Goal: Transaction & Acquisition: Purchase product/service

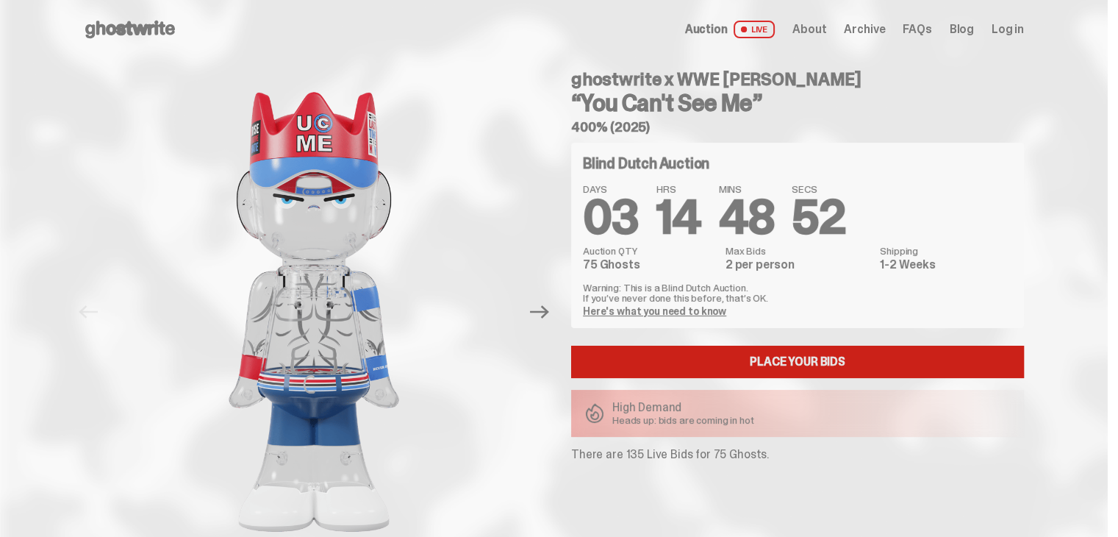
click at [904, 362] on link "Place your Bids" at bounding box center [797, 362] width 453 height 32
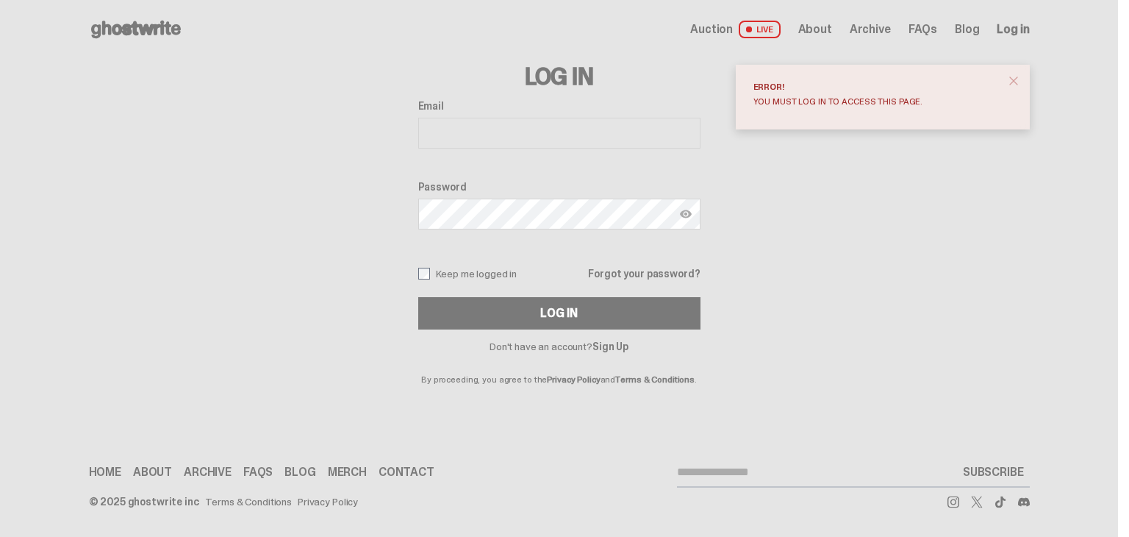
click at [592, 138] on input "Email" at bounding box center [559, 133] width 282 height 31
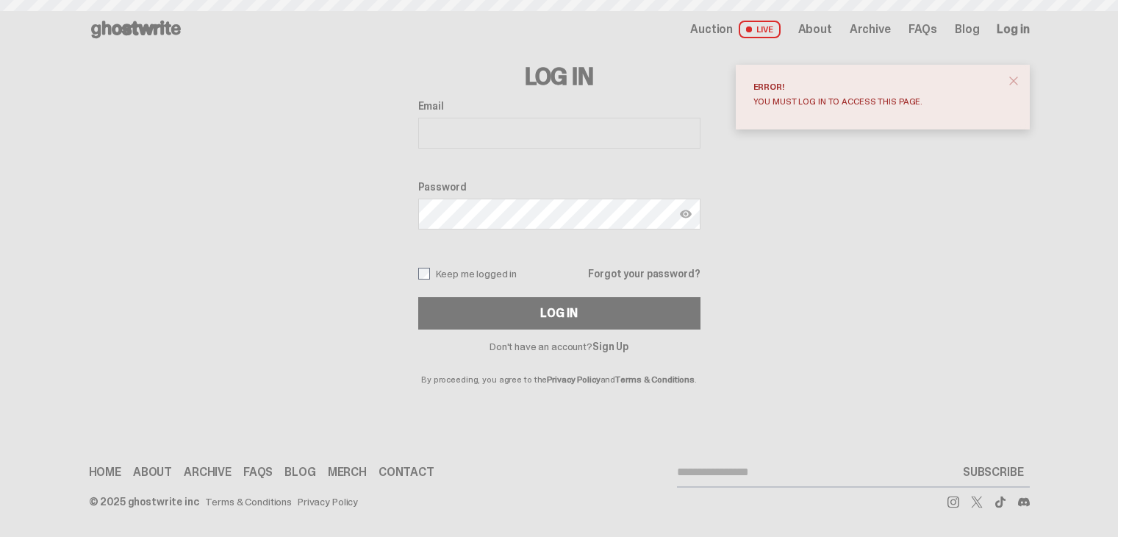
type input "**********"
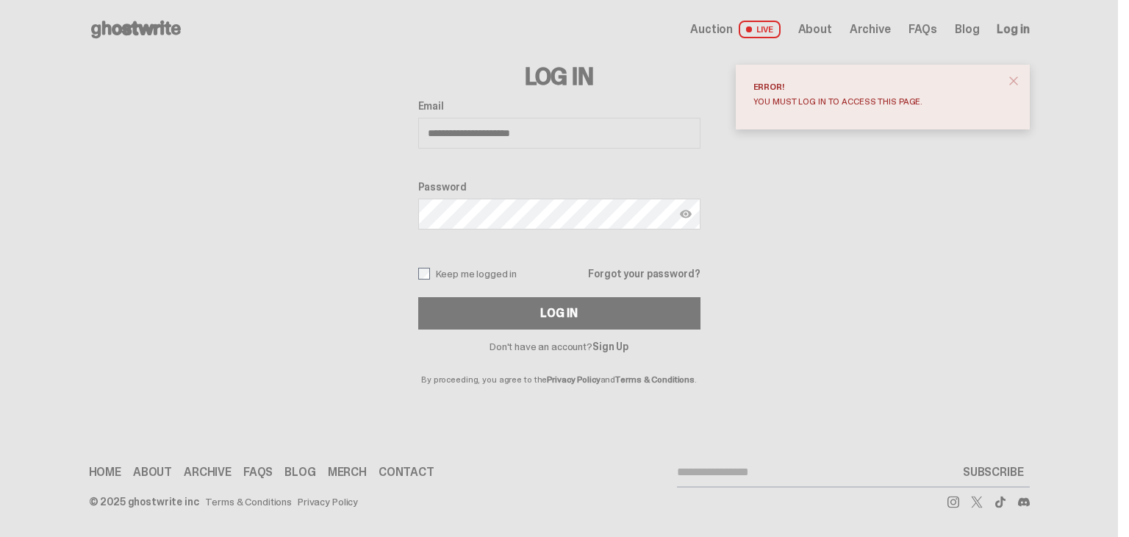
click at [686, 210] on img at bounding box center [686, 214] width 12 height 12
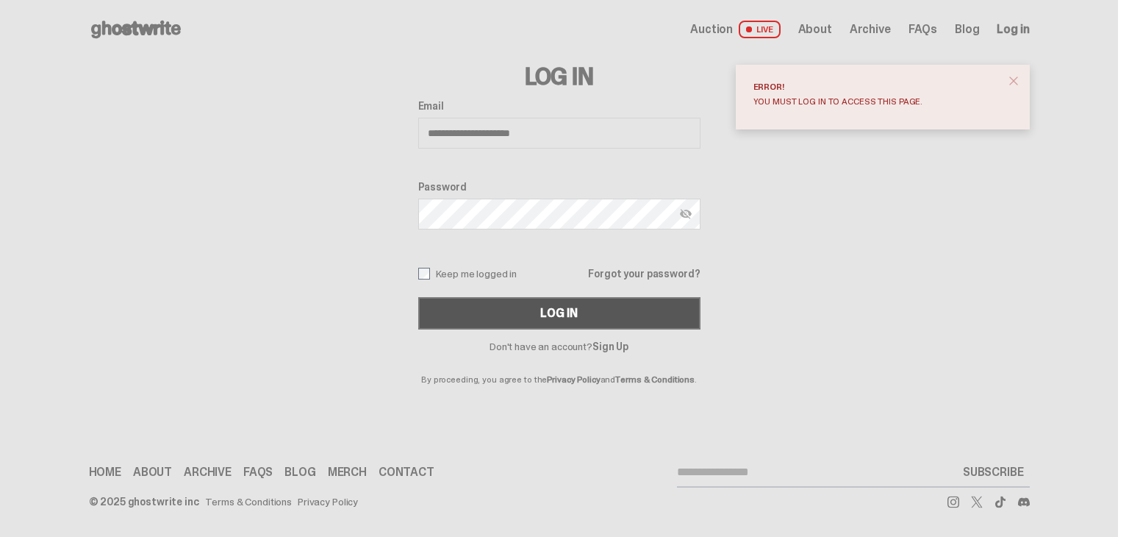
click at [629, 312] on button "Log In" at bounding box center [559, 313] width 282 height 32
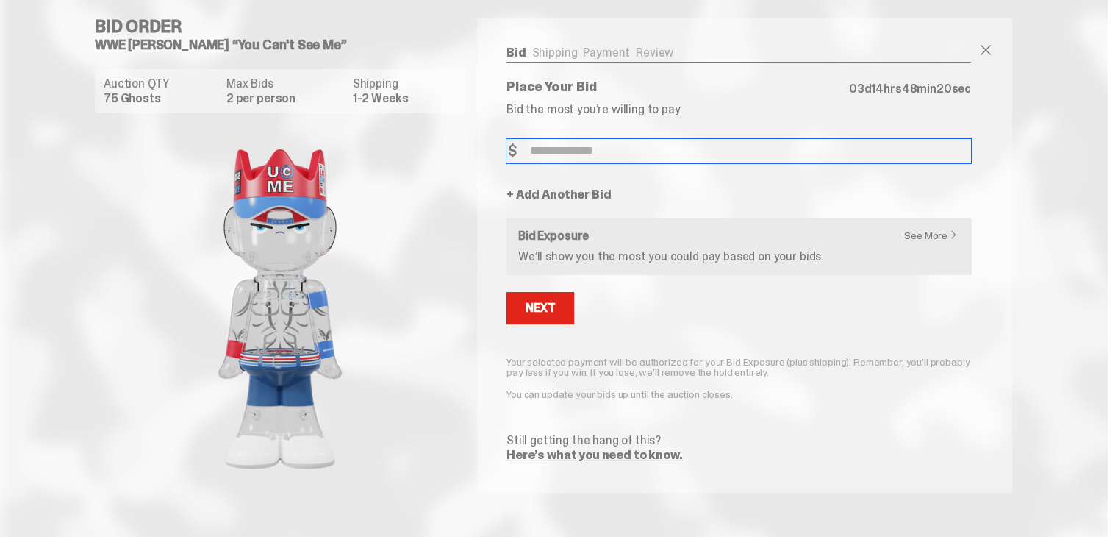
click at [591, 159] on input "Bid Amount" at bounding box center [739, 151] width 465 height 24
click at [594, 154] on input "Bid Amount" at bounding box center [739, 151] width 465 height 24
click at [605, 148] on input "Bid Amount" at bounding box center [739, 151] width 465 height 24
click at [626, 154] on input "Bid Amount" at bounding box center [739, 151] width 465 height 24
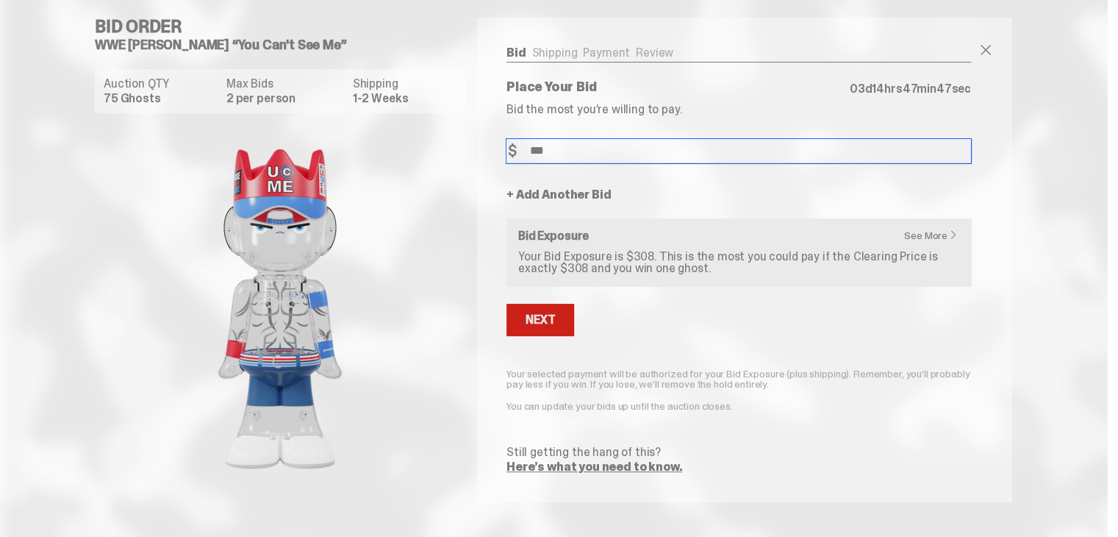
type input "***"
click at [555, 321] on div "Next" at bounding box center [540, 320] width 29 height 12
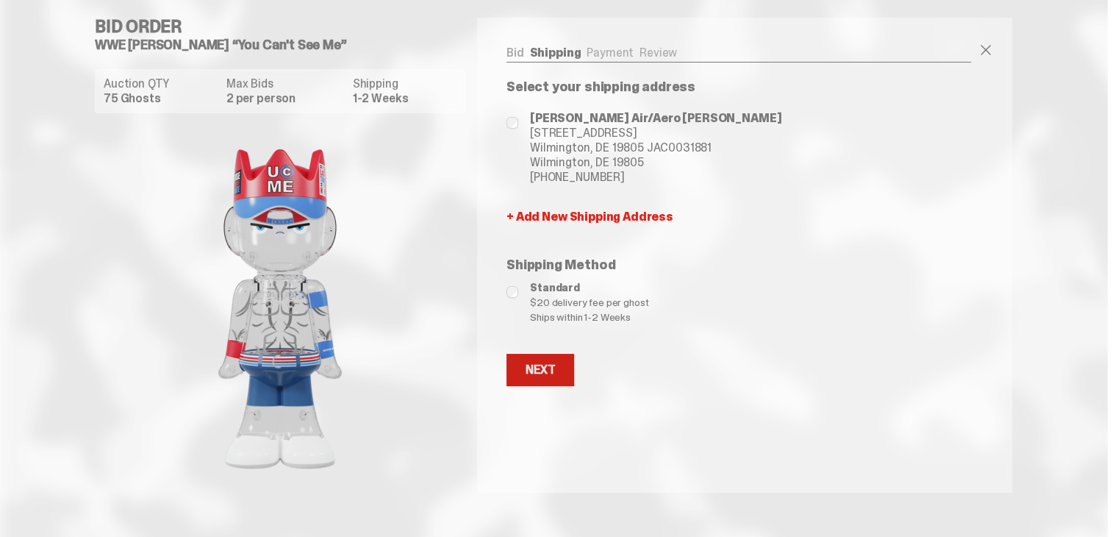
click at [568, 376] on button "Next" at bounding box center [541, 370] width 68 height 32
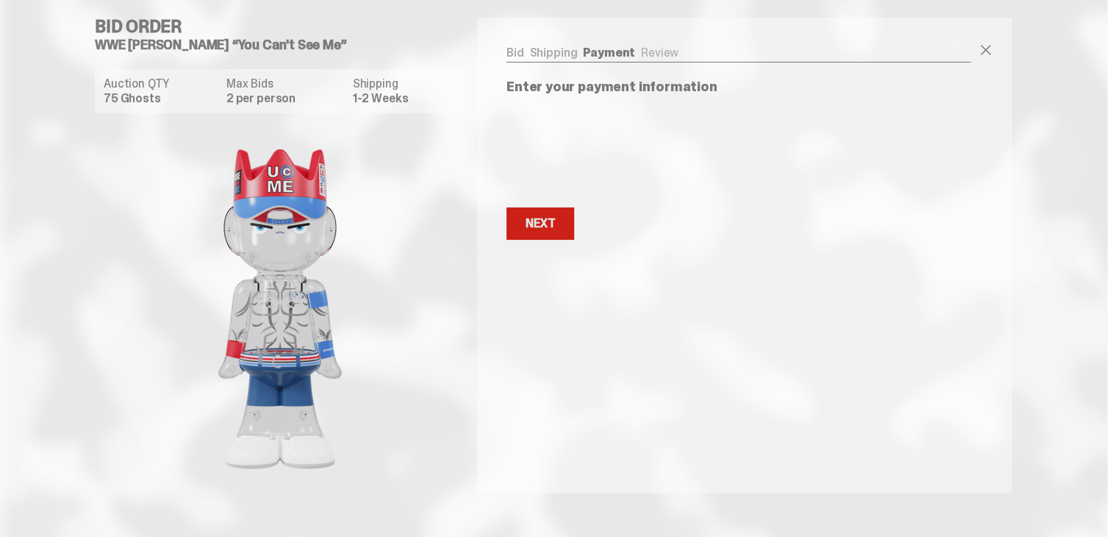
click at [562, 221] on button "Next Next" at bounding box center [541, 223] width 68 height 32
click at [555, 224] on div "Next" at bounding box center [540, 224] width 29 height 12
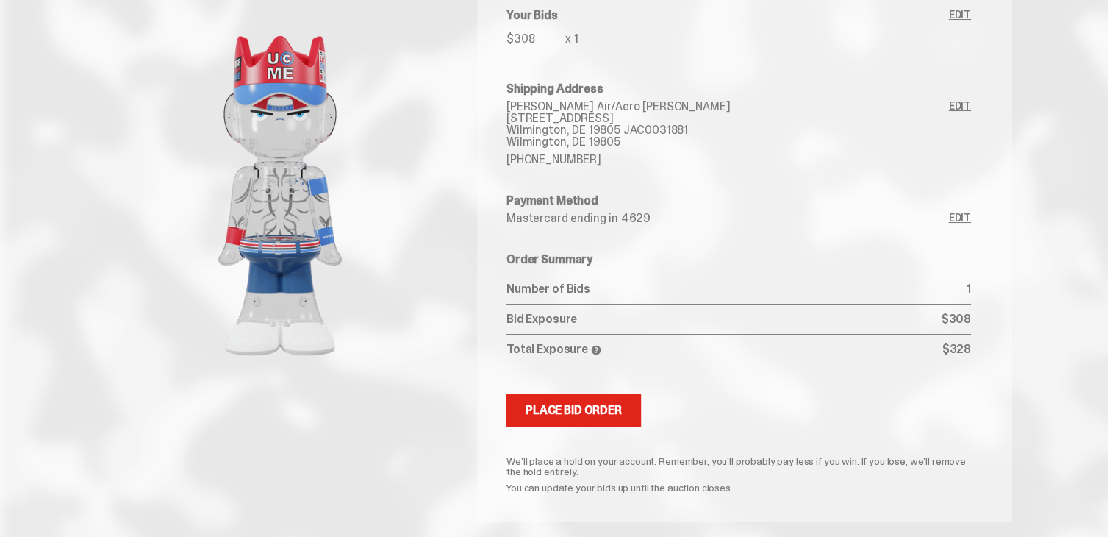
scroll to position [147, 0]
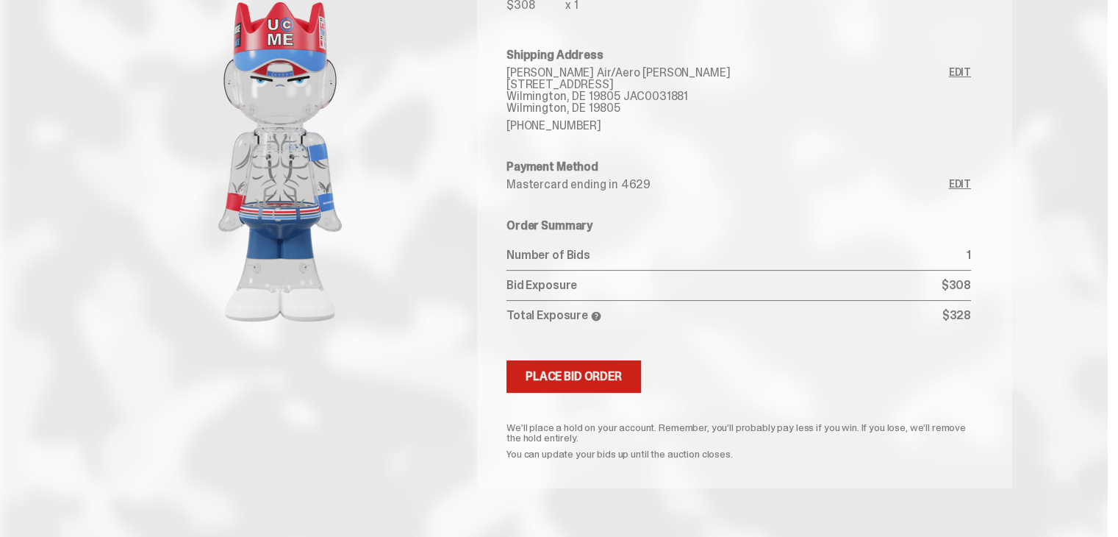
click at [622, 374] on div "Place Bid Order" at bounding box center [574, 377] width 96 height 12
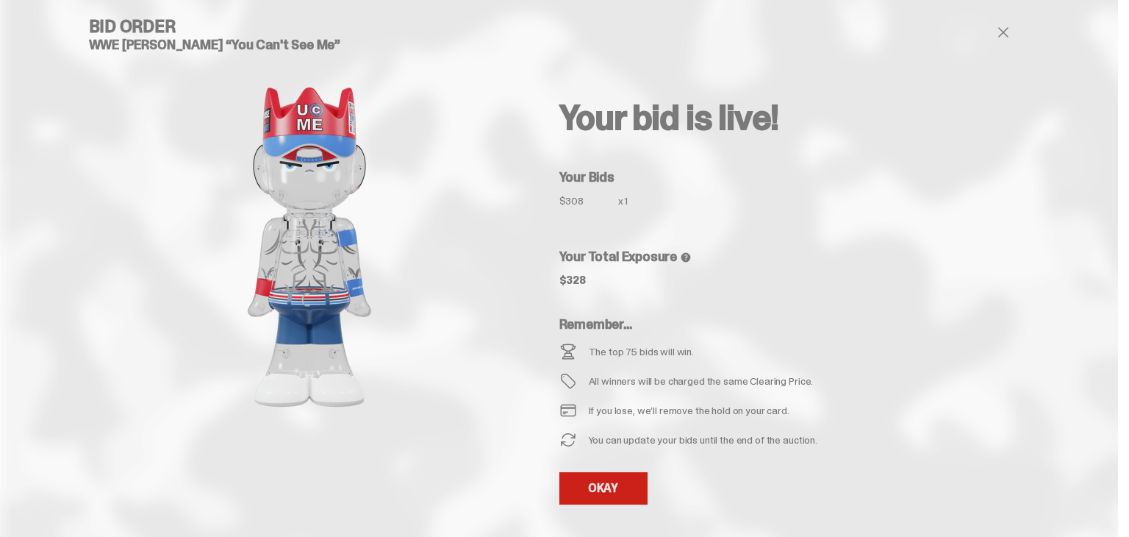
click at [627, 482] on link "OKAY" at bounding box center [604, 488] width 88 height 32
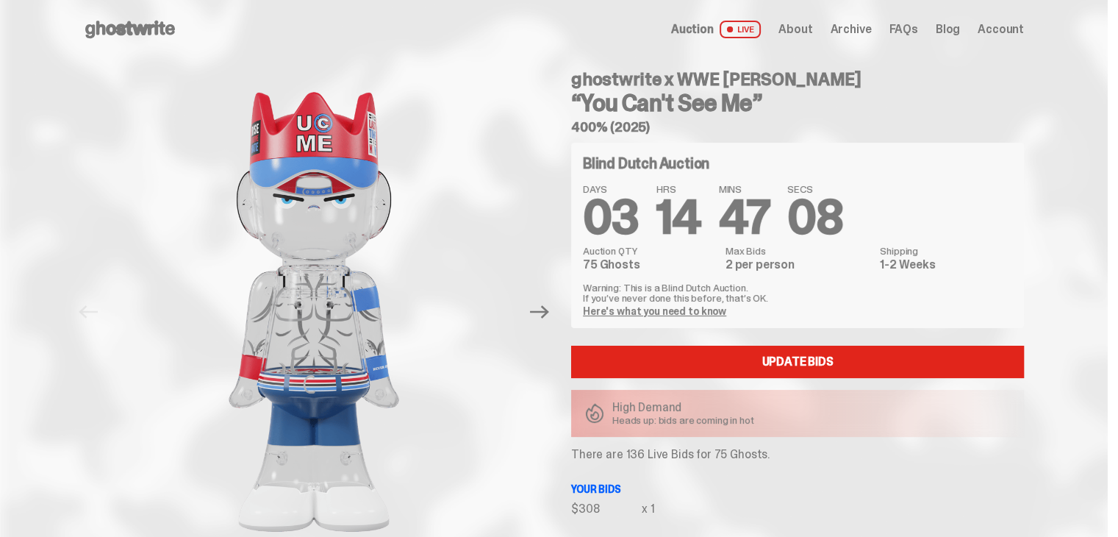
click at [163, 30] on use at bounding box center [130, 30] width 90 height 18
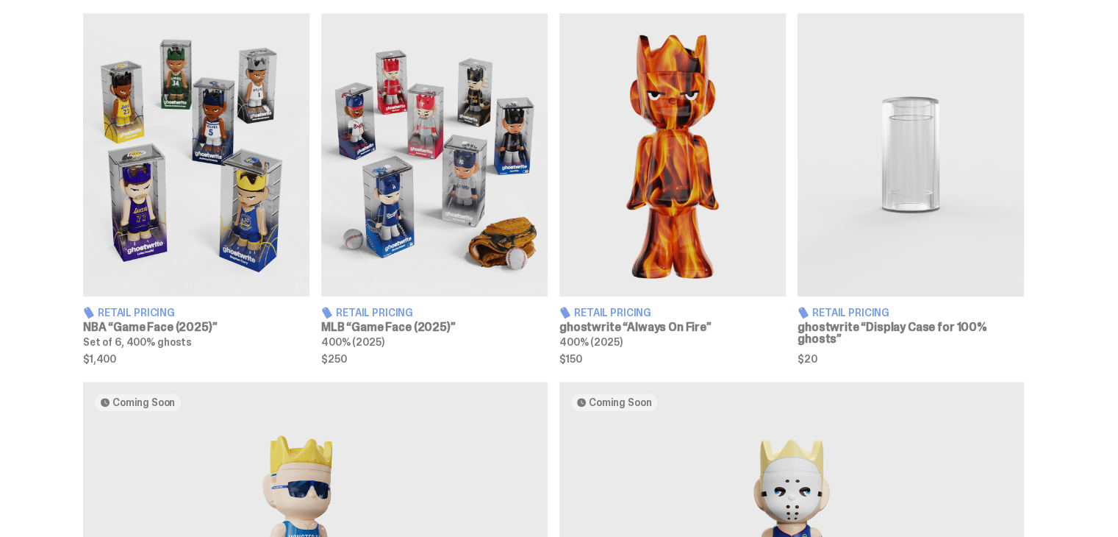
scroll to position [882, 0]
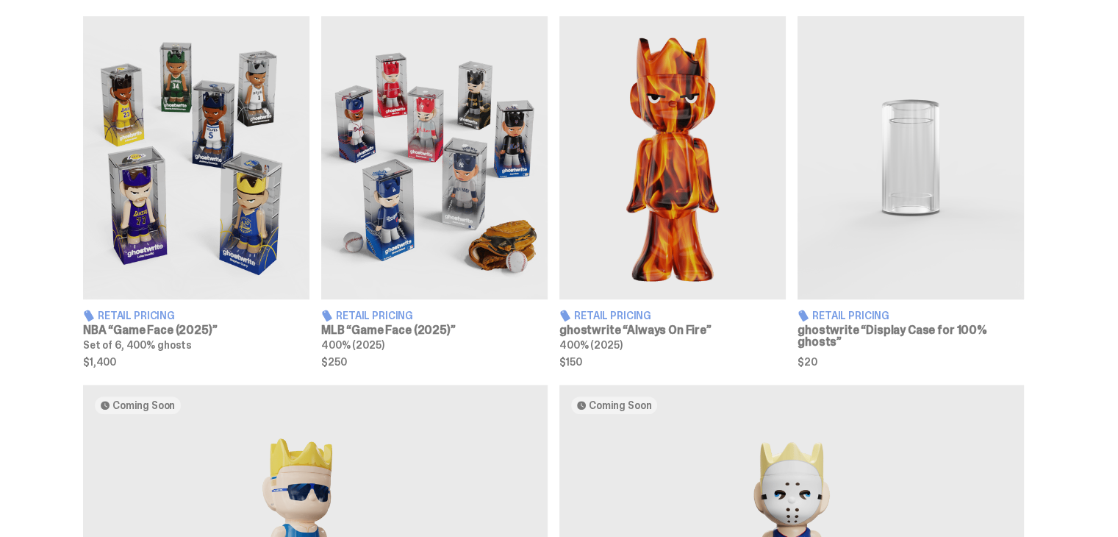
click at [397, 193] on img at bounding box center [434, 157] width 226 height 283
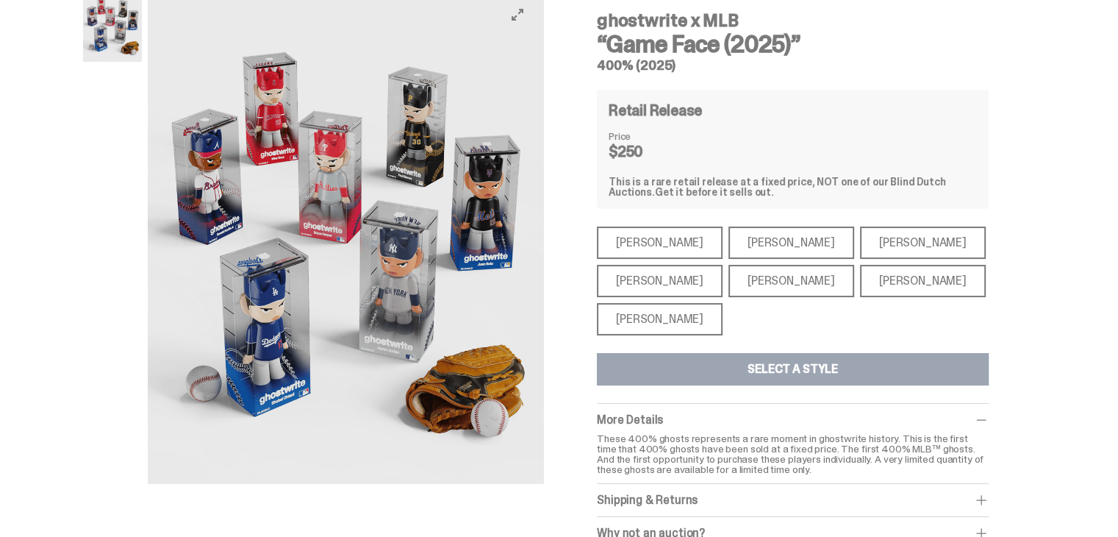
scroll to position [74, 0]
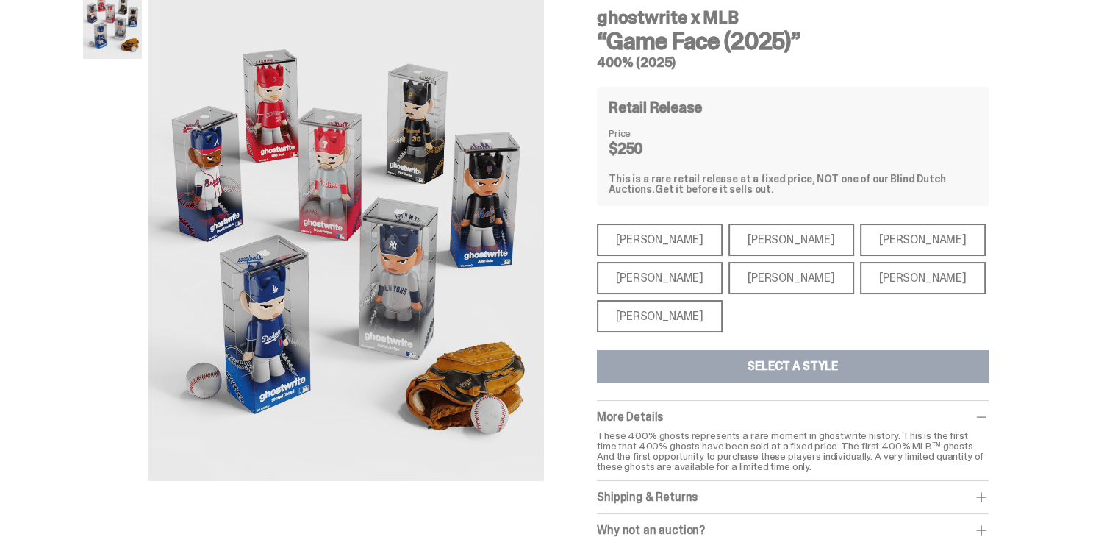
click at [668, 236] on div "Mike Trout" at bounding box center [660, 240] width 126 height 32
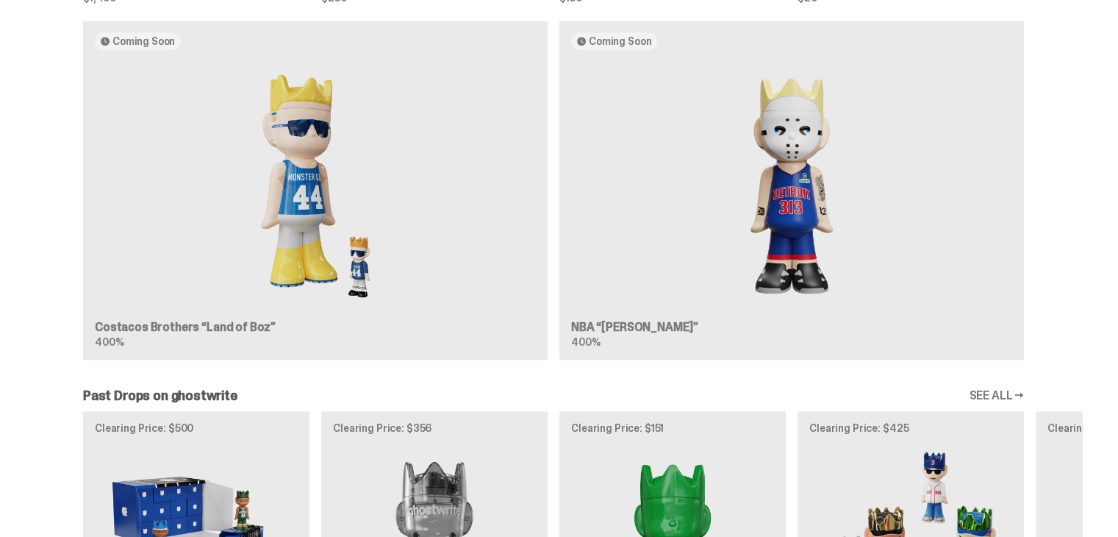
scroll to position [1250, 0]
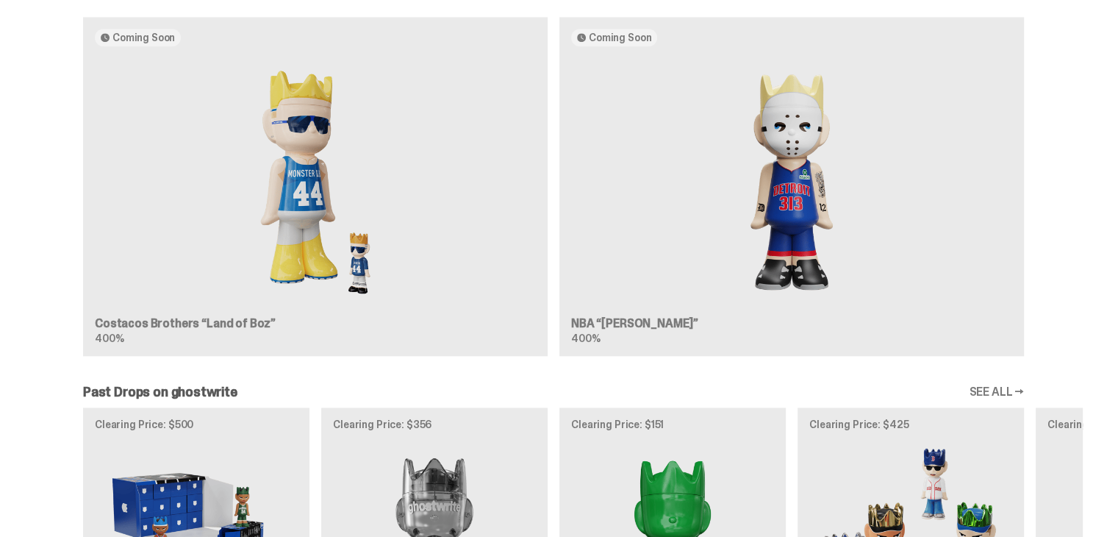
click at [709, 230] on div "Coming Soon Costacos Brothers “Land of Boz” 400% Coming Soon NBA “Eminem” 400%" at bounding box center [553, 192] width 1059 height 351
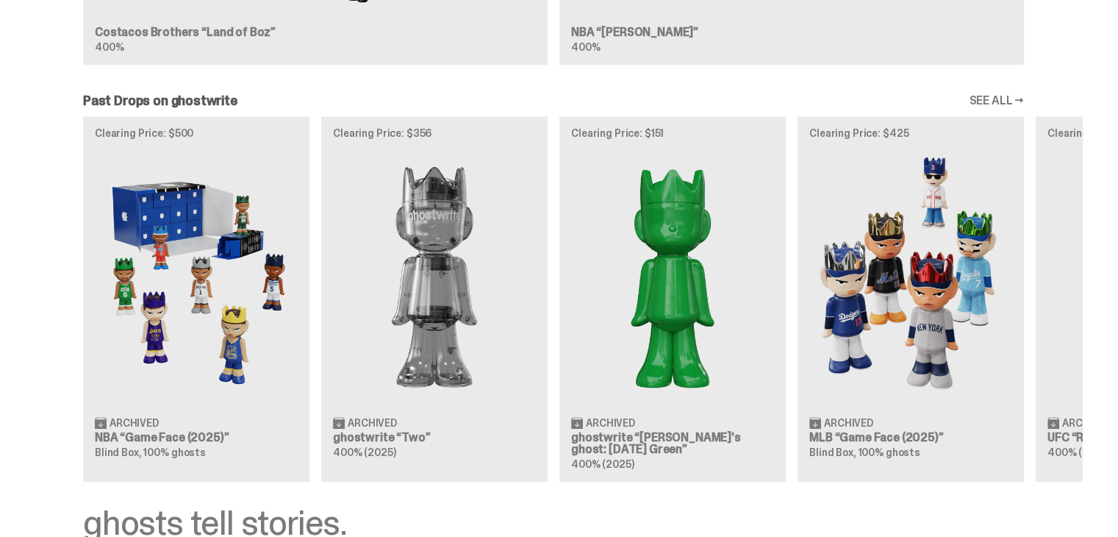
scroll to position [1544, 0]
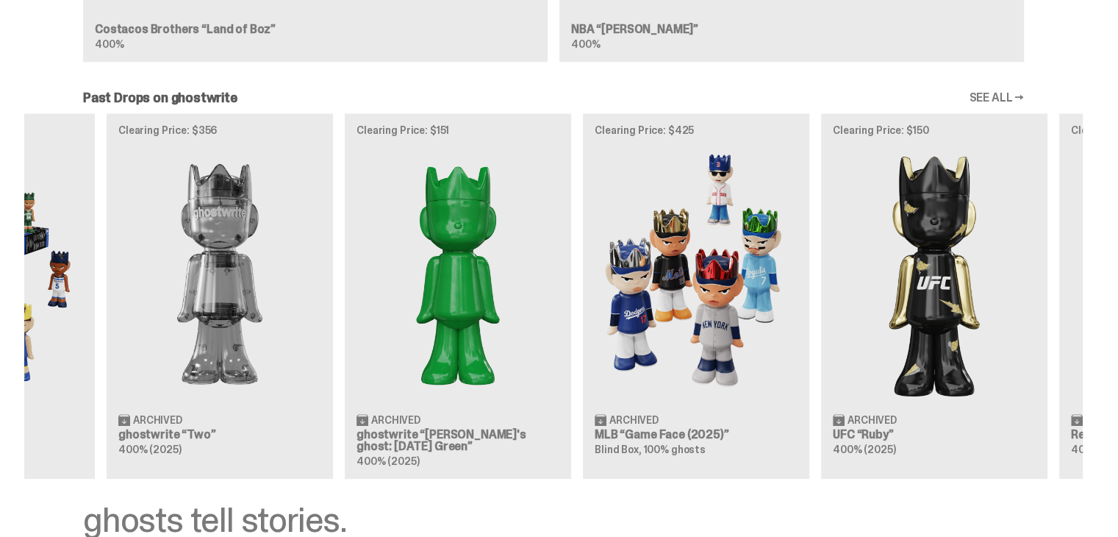
click at [679, 250] on div "Clearing Price: $500 Archived NBA “Game Face (2025)” Blind Box, 100% ghosts Cle…" at bounding box center [553, 295] width 1059 height 365
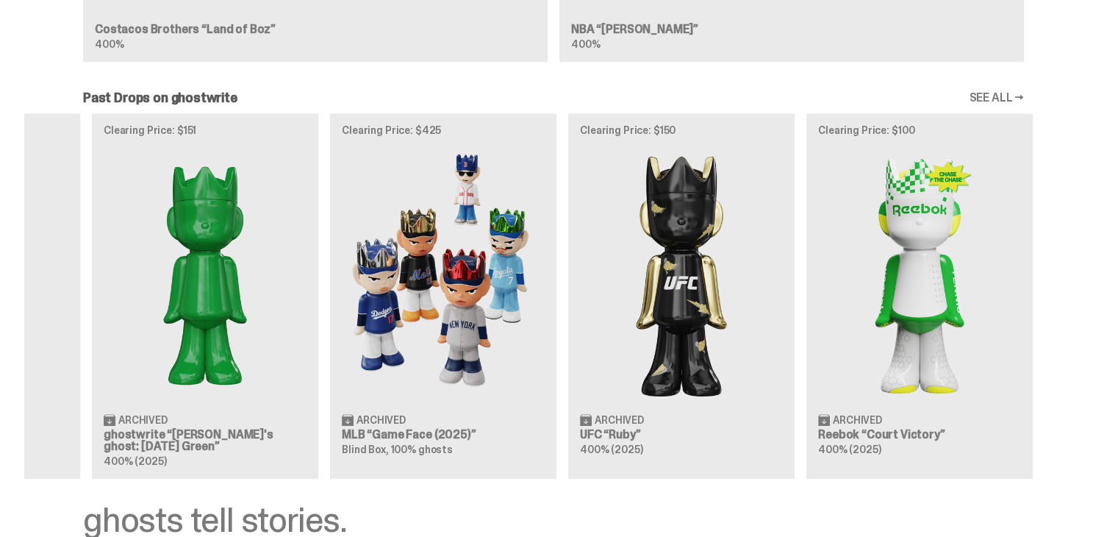
scroll to position [0, 476]
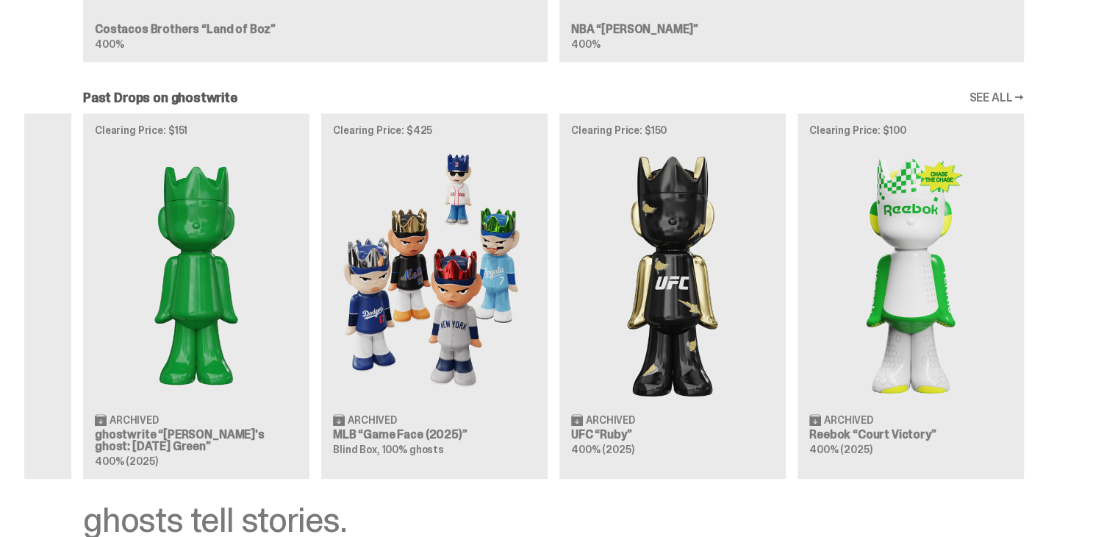
click at [641, 260] on div "Clearing Price: $500 Archived NBA “Game Face (2025)” Blind Box, 100% ghosts Cle…" at bounding box center [553, 295] width 1059 height 365
click at [594, 273] on div "Clearing Price: $500 Archived NBA “Game Face (2025)” Blind Box, 100% ghosts Cle…" at bounding box center [553, 295] width 1059 height 365
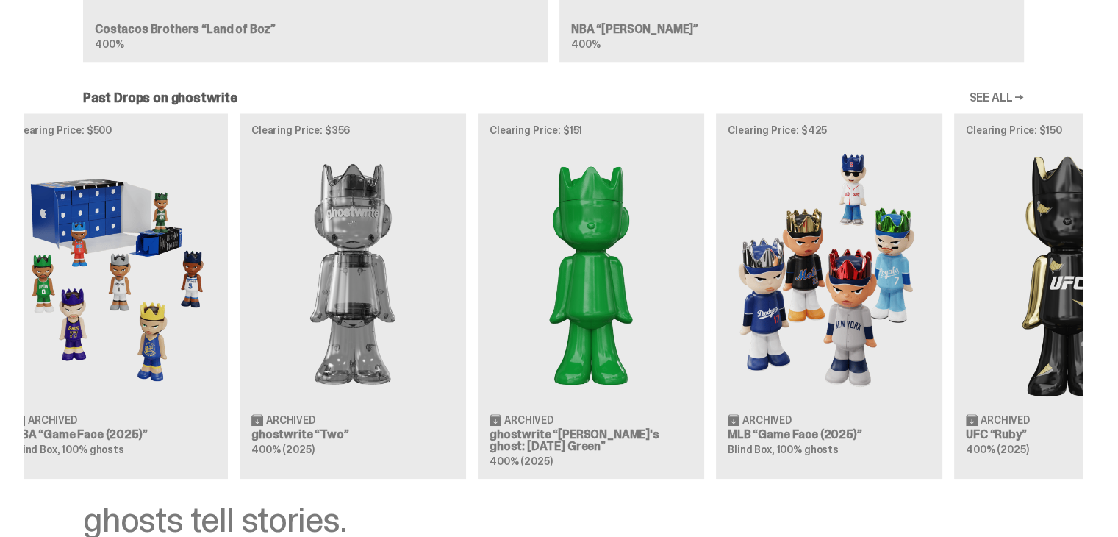
scroll to position [0, 0]
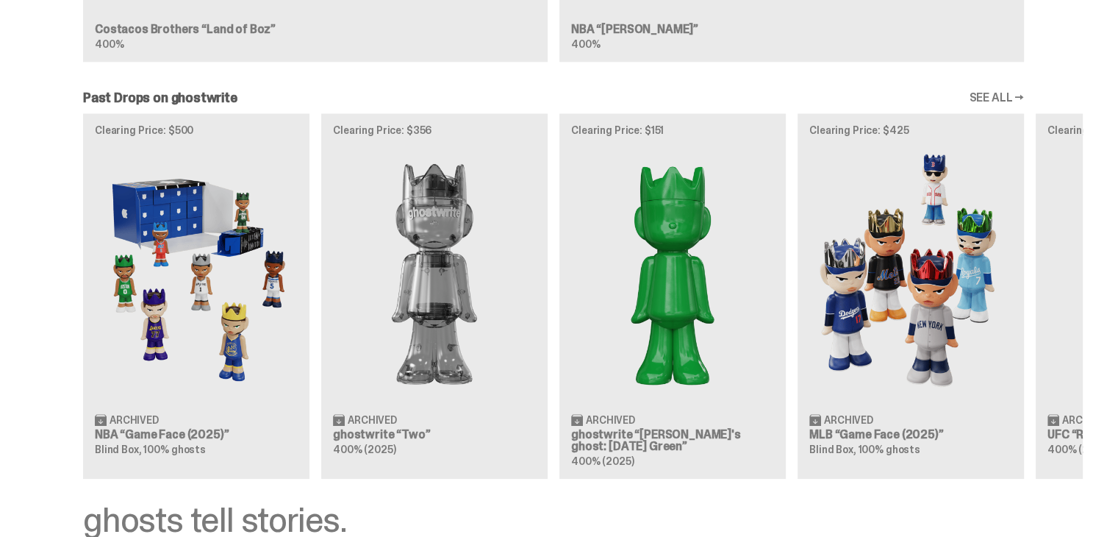
click at [1083, 226] on div "Clearing Price: $500 Archived NBA “Game Face (2025)” Blind Box, 100% ghosts Cle…" at bounding box center [553, 295] width 1059 height 365
click at [516, 221] on div "Clearing Price: $500 Archived NBA “Game Face (2025)” Blind Box, 100% ghosts Cle…" at bounding box center [553, 295] width 1059 height 365
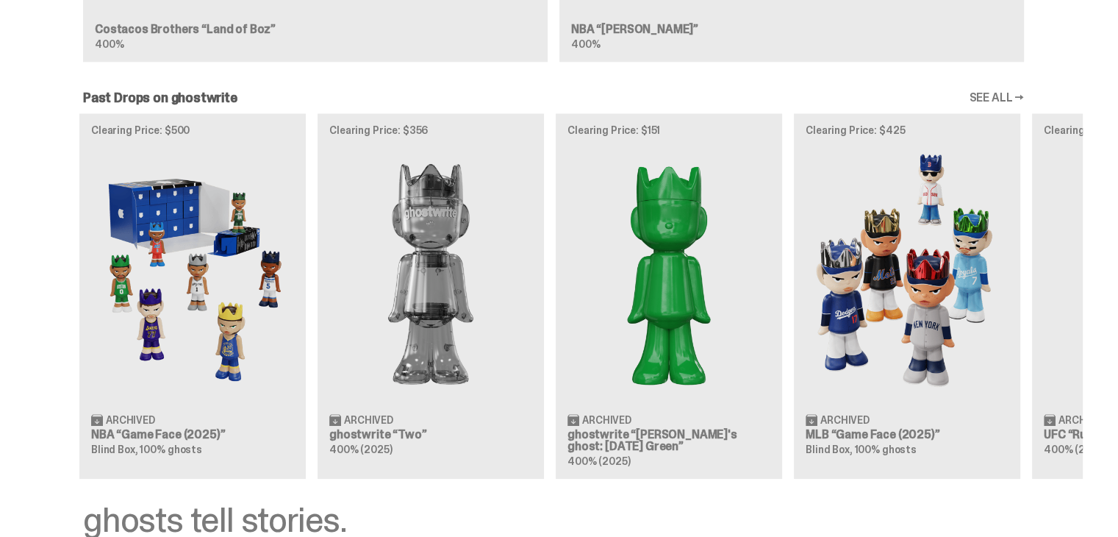
click at [615, 230] on div "Clearing Price: $500 Archived NBA “Game Face (2025)” Blind Box, 100% ghosts Cle…" at bounding box center [553, 295] width 1059 height 365
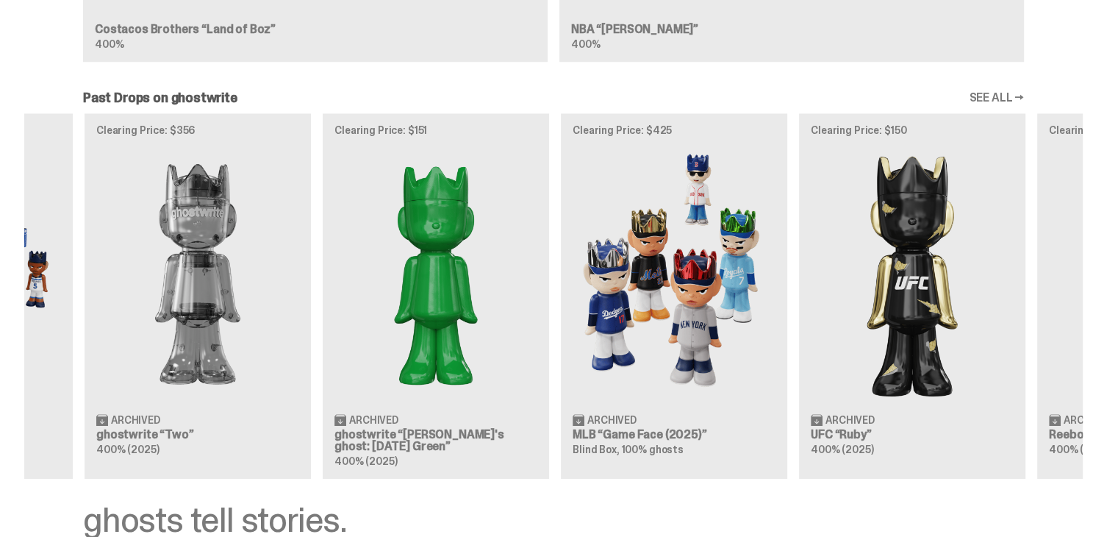
click at [353, 241] on div "Clearing Price: $500 Archived NBA “Game Face (2025)” Blind Box, 100% ghosts Cle…" at bounding box center [553, 295] width 1059 height 365
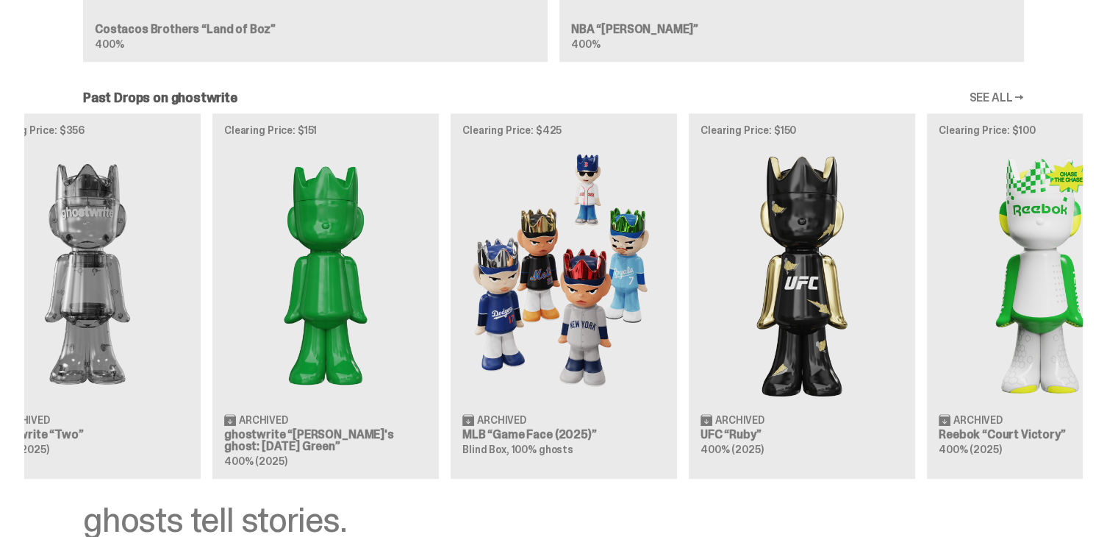
scroll to position [0, 476]
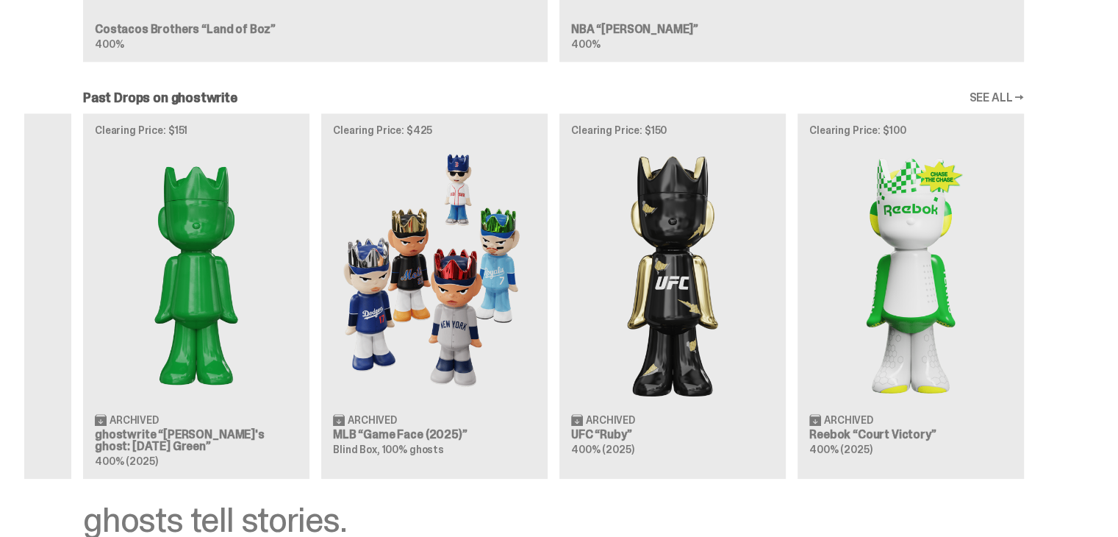
click at [444, 254] on div "Clearing Price: $500 Archived NBA “Game Face (2025)” Blind Box, 100% ghosts Cle…" at bounding box center [553, 295] width 1059 height 365
click at [549, 267] on div "Clearing Price: $500 Archived NBA “Game Face (2025)” Blind Box, 100% ghosts Cle…" at bounding box center [553, 295] width 1059 height 365
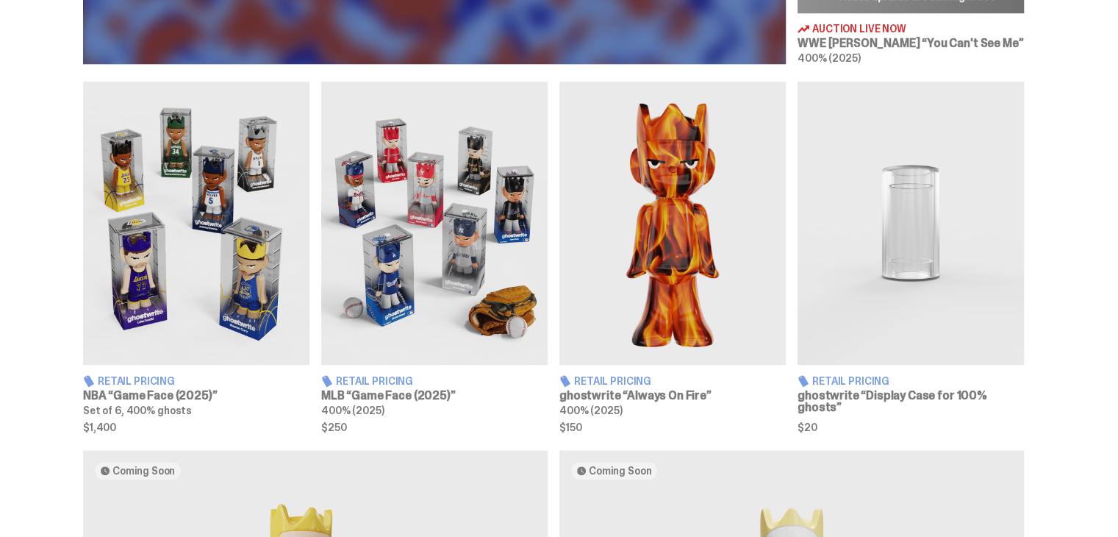
scroll to position [956, 0]
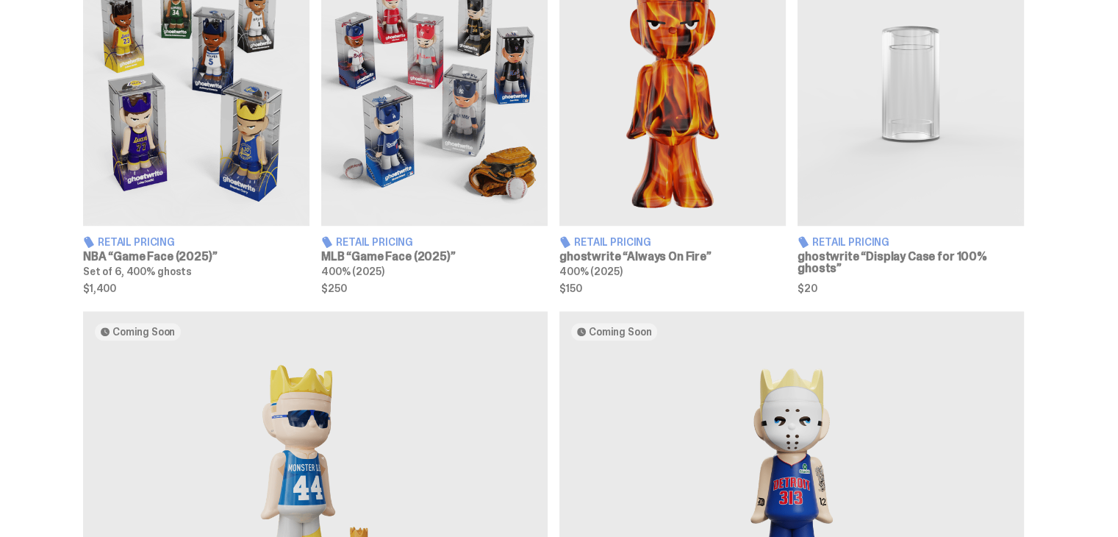
click at [679, 194] on img at bounding box center [673, 84] width 226 height 283
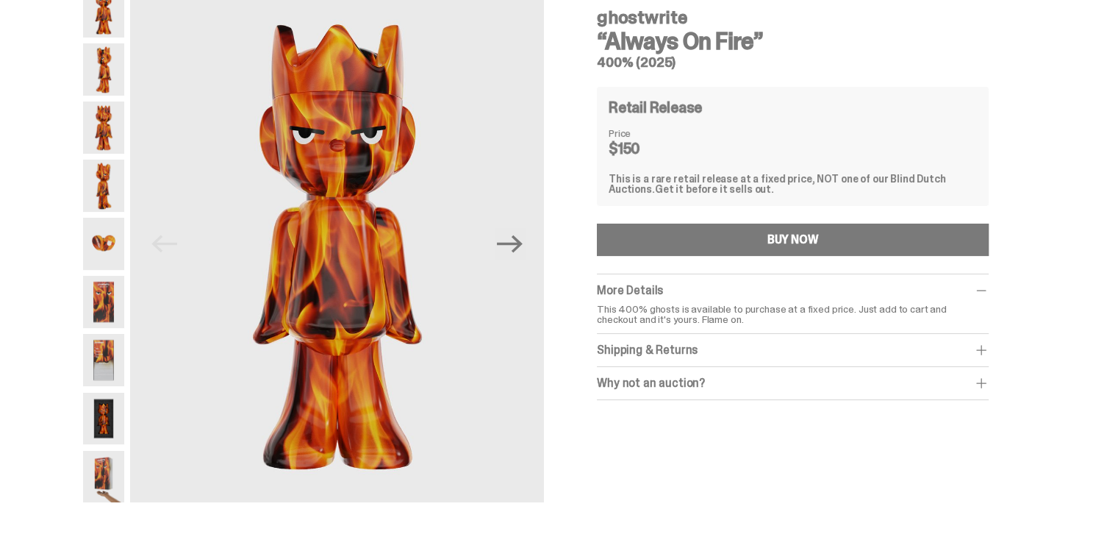
scroll to position [515, 0]
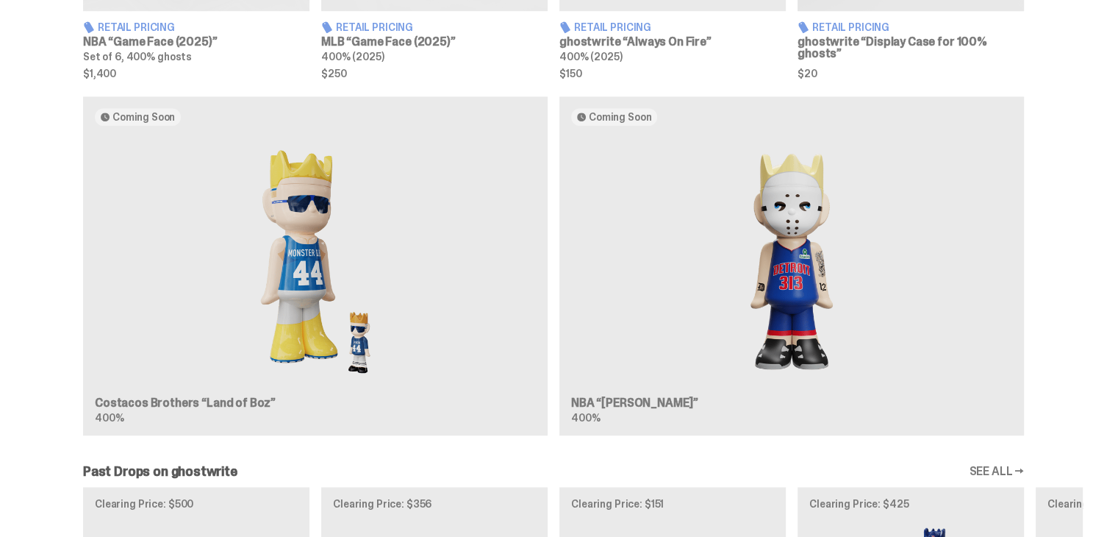
scroll to position [1176, 0]
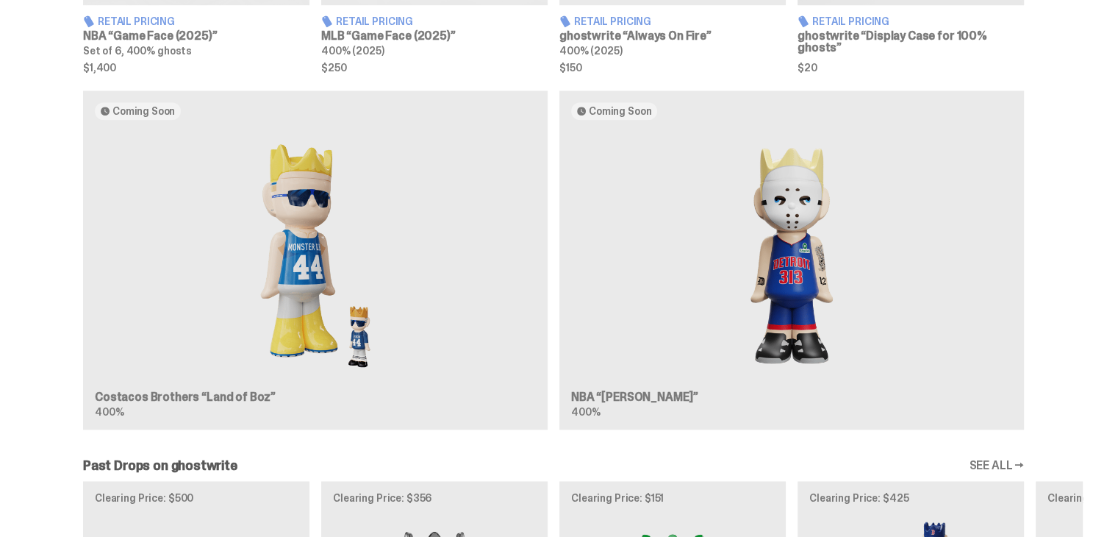
click at [387, 240] on div "Coming Soon Costacos Brothers “Land of Boz” 400% Coming Soon NBA “Eminem” 400%" at bounding box center [553, 265] width 1059 height 351
click at [308, 262] on div "Coming Soon Costacos Brothers “Land of Boz” 400% Coming Soon NBA “Eminem” 400%" at bounding box center [553, 265] width 1059 height 351
click at [307, 260] on div "Coming Soon Costacos Brothers “Land of Boz” 400% Coming Soon NBA “Eminem” 400%" at bounding box center [553, 265] width 1059 height 351
click at [307, 262] on div "Coming Soon Costacos Brothers “Land of Boz” 400% Coming Soon NBA “Eminem” 400%" at bounding box center [553, 265] width 1059 height 351
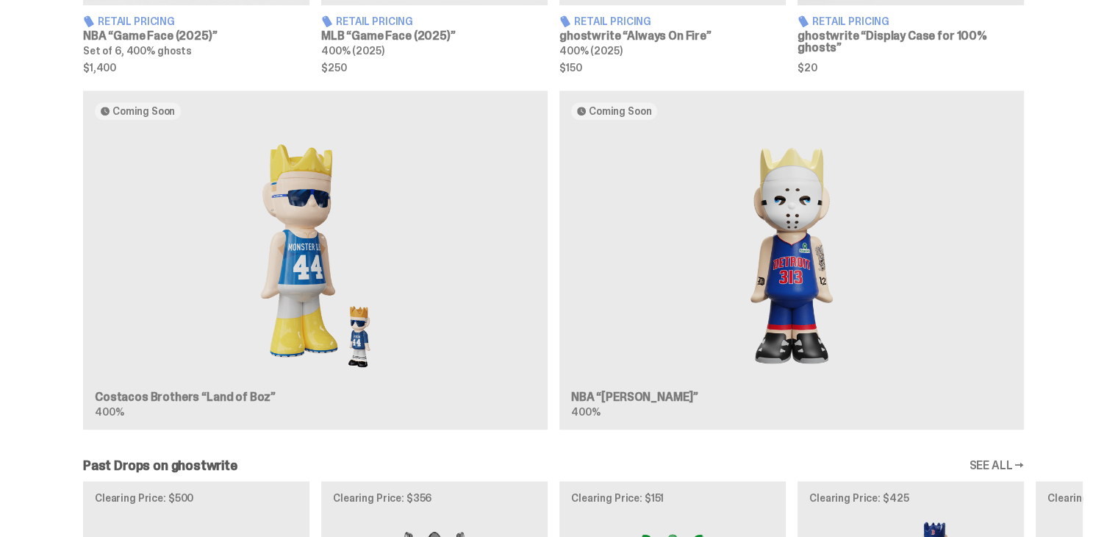
click at [134, 109] on div "Coming Soon Costacos Brothers “Land of Boz” 400% Coming Soon NBA “Eminem” 400%" at bounding box center [553, 265] width 1059 height 351
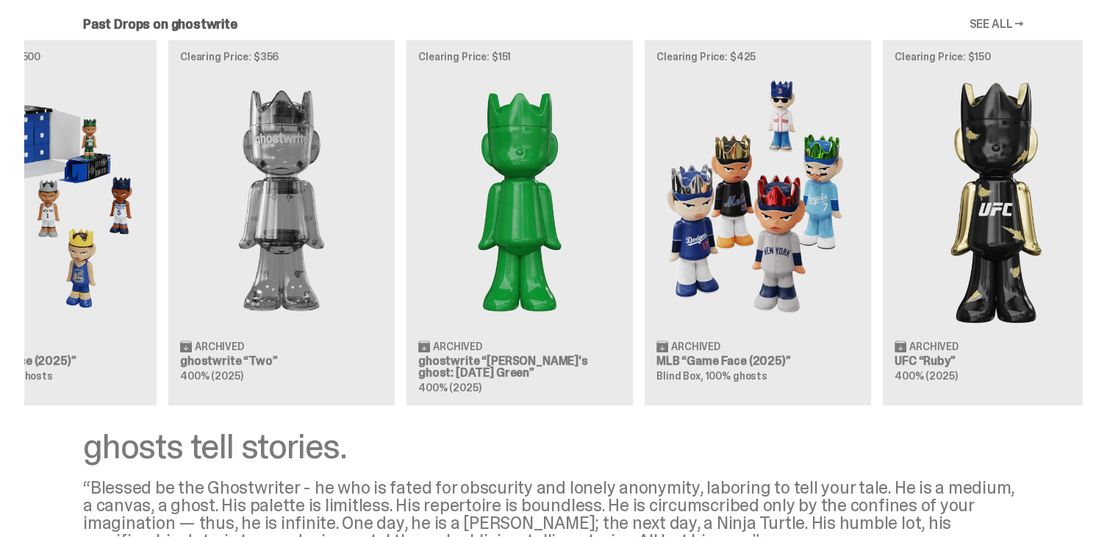
scroll to position [0, 165]
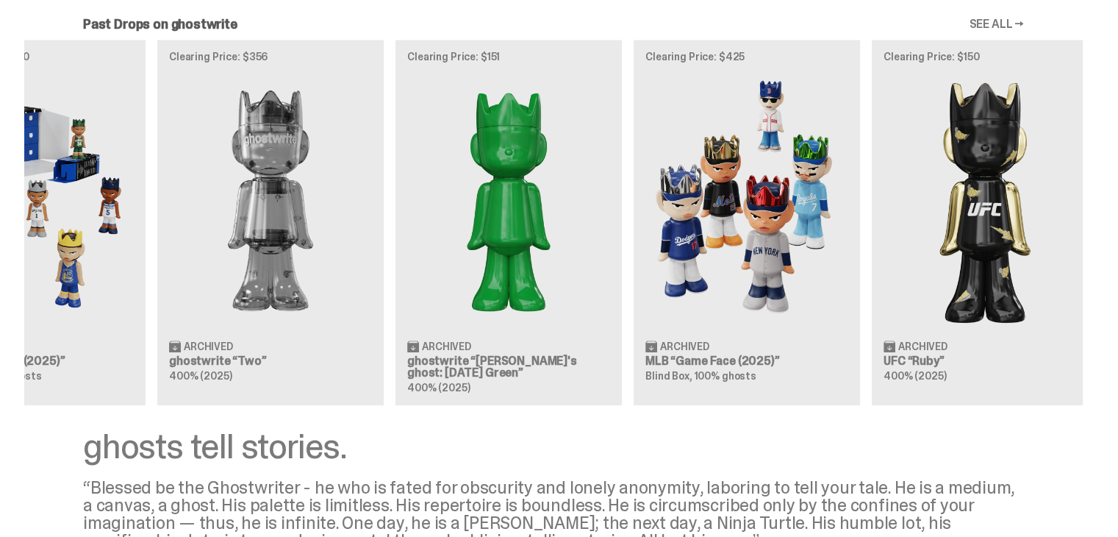
click at [625, 283] on div "Clearing Price: $500 Archived NBA “Game Face (2025)” Blind Box, 100% ghosts Cle…" at bounding box center [553, 222] width 1059 height 365
click at [749, 170] on div "Clearing Price: $500 Archived NBA “Game Face (2025)” Blind Box, 100% ghosts Cle…" at bounding box center [553, 222] width 1059 height 365
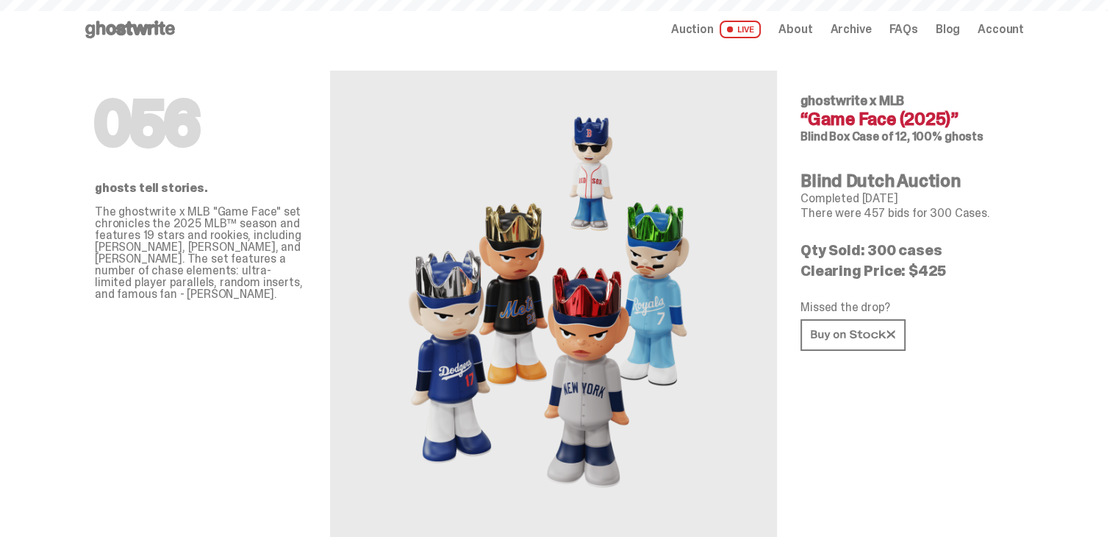
scroll to position [1618, 0]
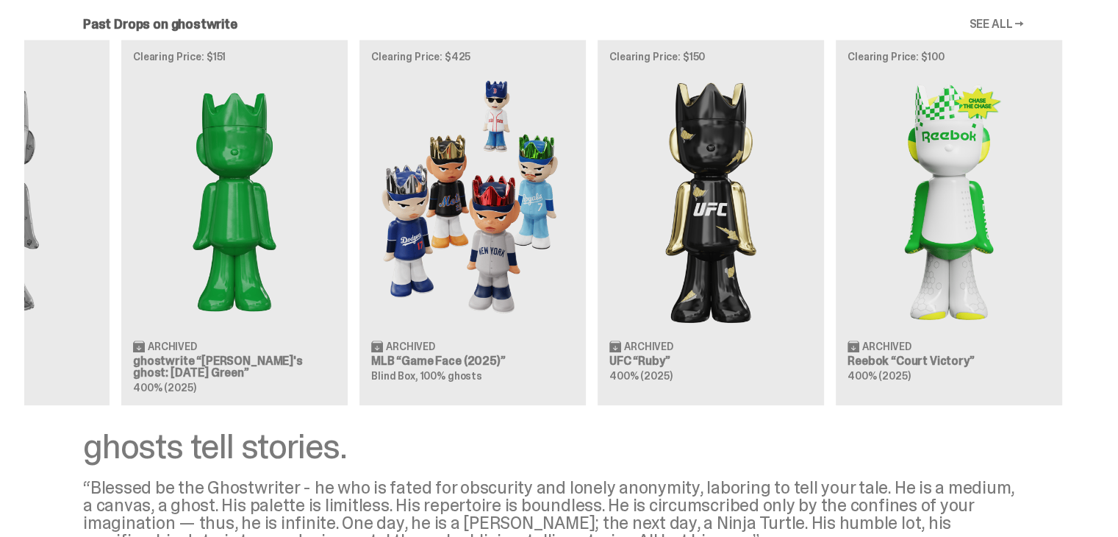
click at [459, 224] on div "Clearing Price: $500 Archived NBA “Game Face (2025)” Blind Box, 100% ghosts Cle…" at bounding box center [553, 222] width 1059 height 365
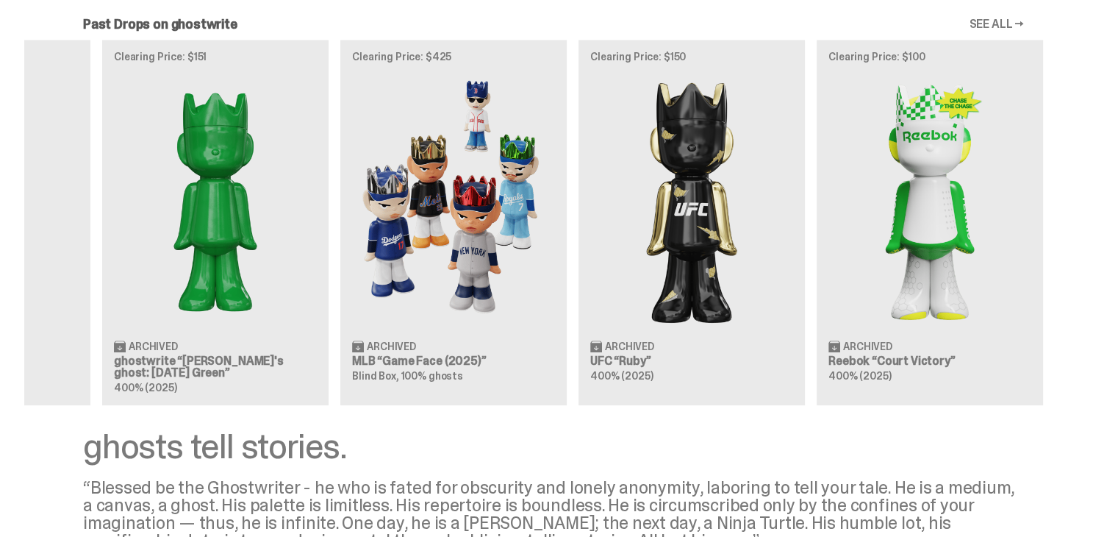
scroll to position [0, 476]
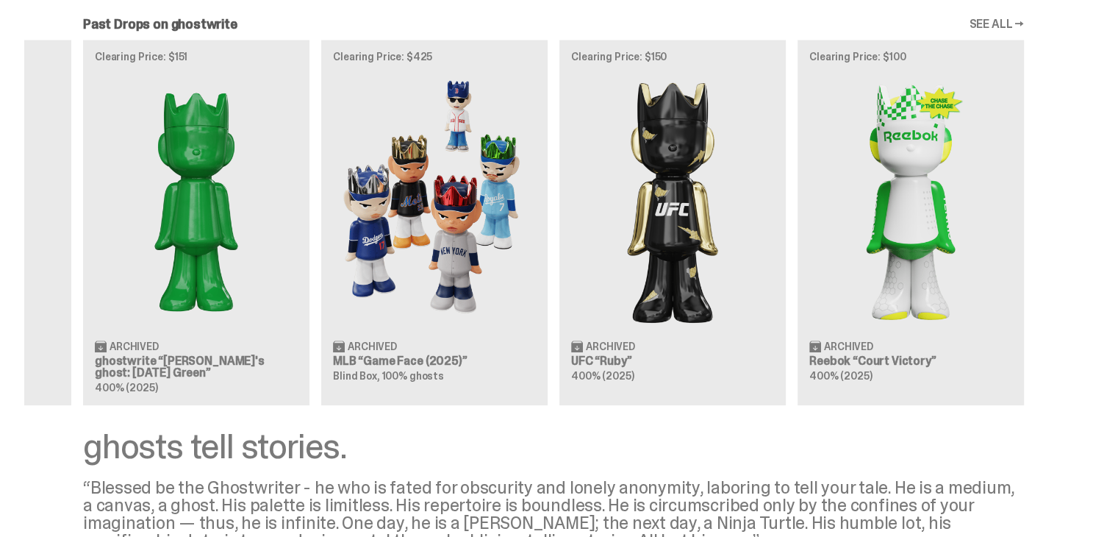
click at [582, 218] on div "Clearing Price: $500 Archived NBA “Game Face (2025)” Blind Box, 100% ghosts Cle…" at bounding box center [553, 222] width 1059 height 365
click at [704, 212] on div "Clearing Price: $500 Archived NBA “Game Face (2025)” Blind Box, 100% ghosts Cle…" at bounding box center [553, 222] width 1059 height 365
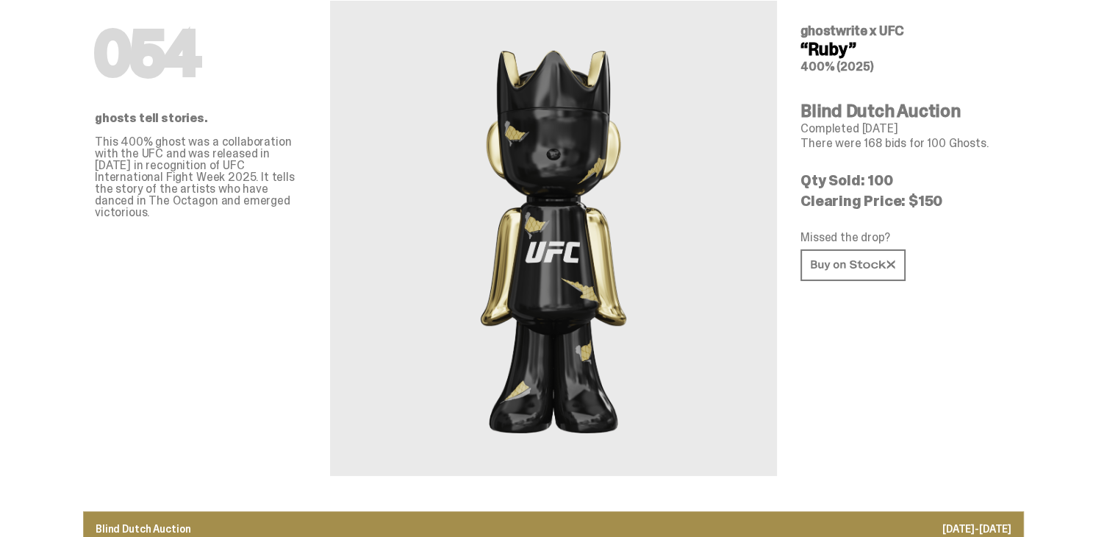
scroll to position [74, 0]
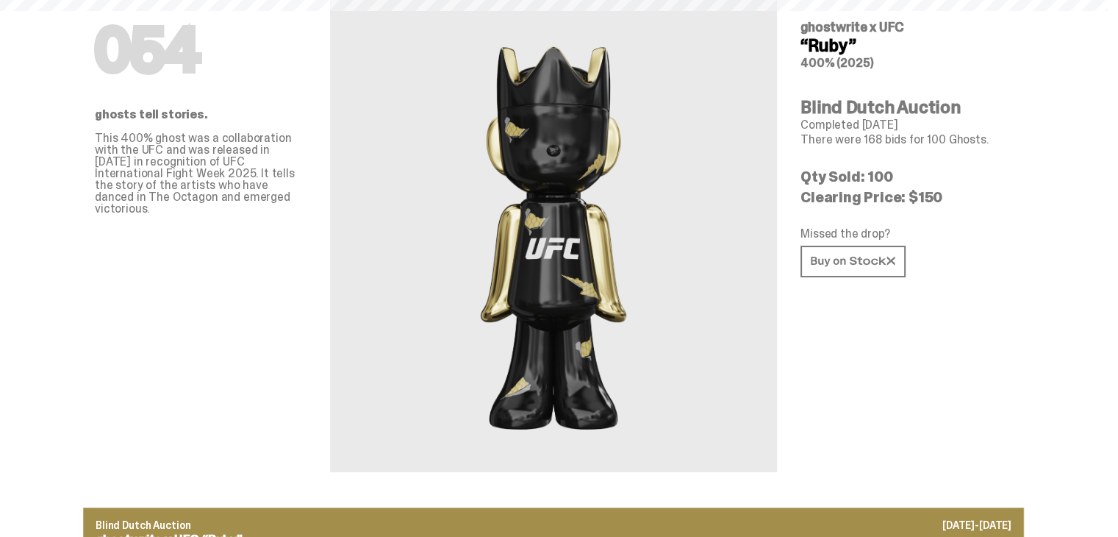
scroll to position [1618, 0]
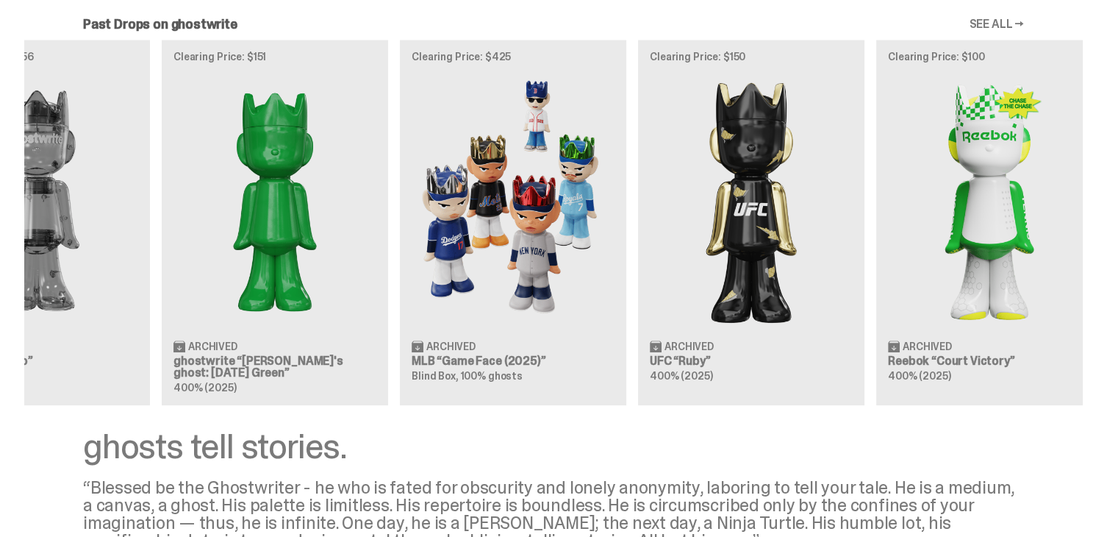
click at [618, 313] on div "Clearing Price: $500 Archived NBA “Game Face (2025)” Blind Box, 100% ghosts Cle…" at bounding box center [553, 222] width 1059 height 365
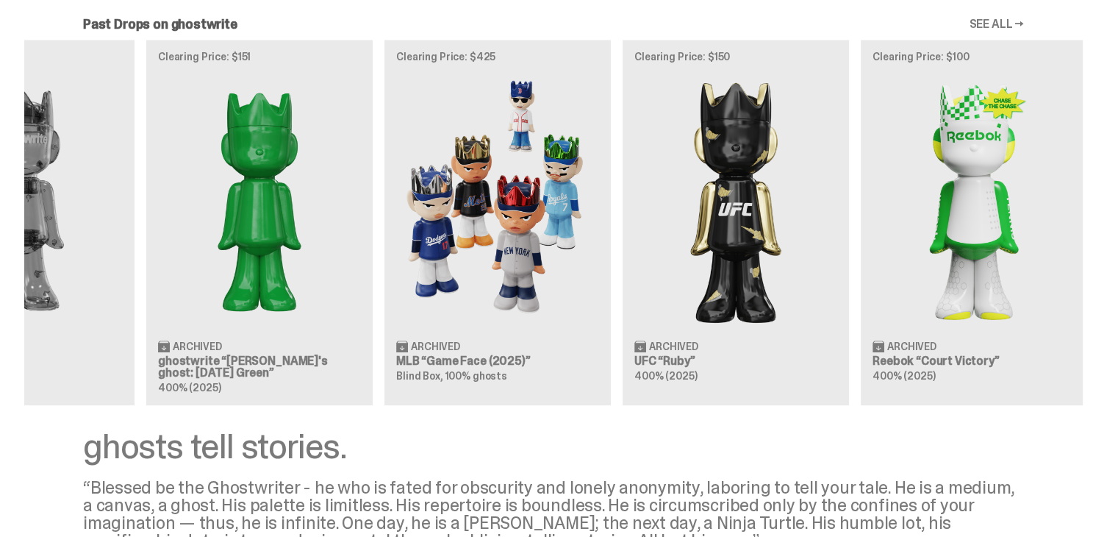
scroll to position [0, 476]
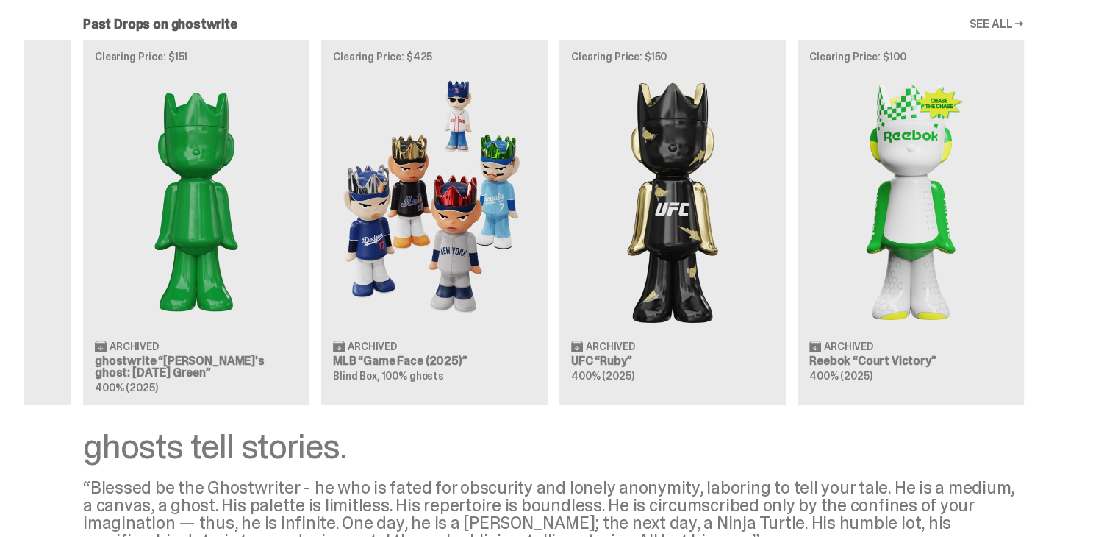
click at [694, 302] on div "Clearing Price: $500 Archived NBA “Game Face (2025)” Blind Box, 100% ghosts Cle…" at bounding box center [553, 222] width 1059 height 365
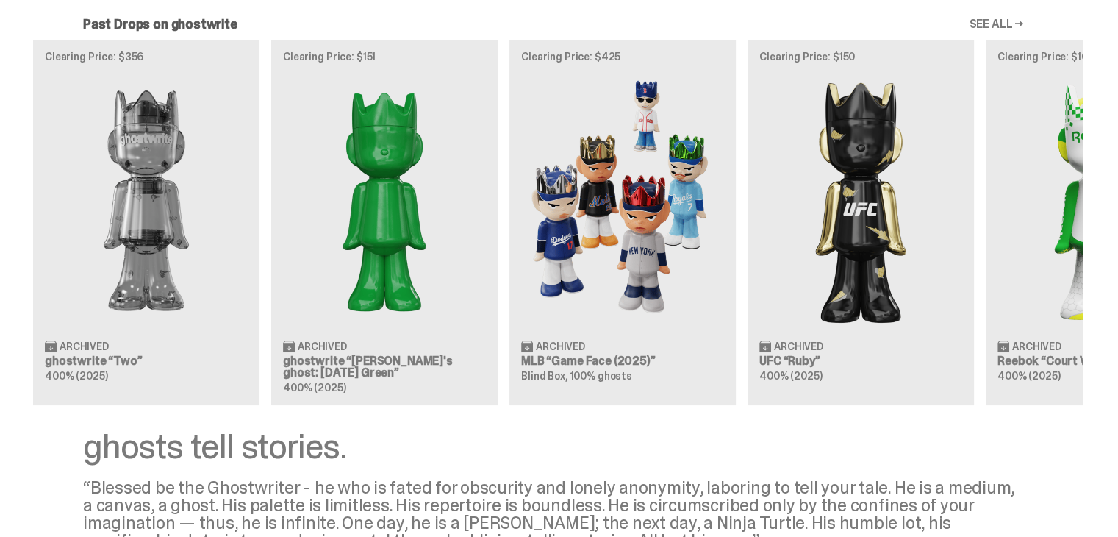
click at [722, 251] on div "Clearing Price: $500 Archived NBA “Game Face (2025)” Blind Box, 100% ghosts Cle…" at bounding box center [553, 222] width 1059 height 365
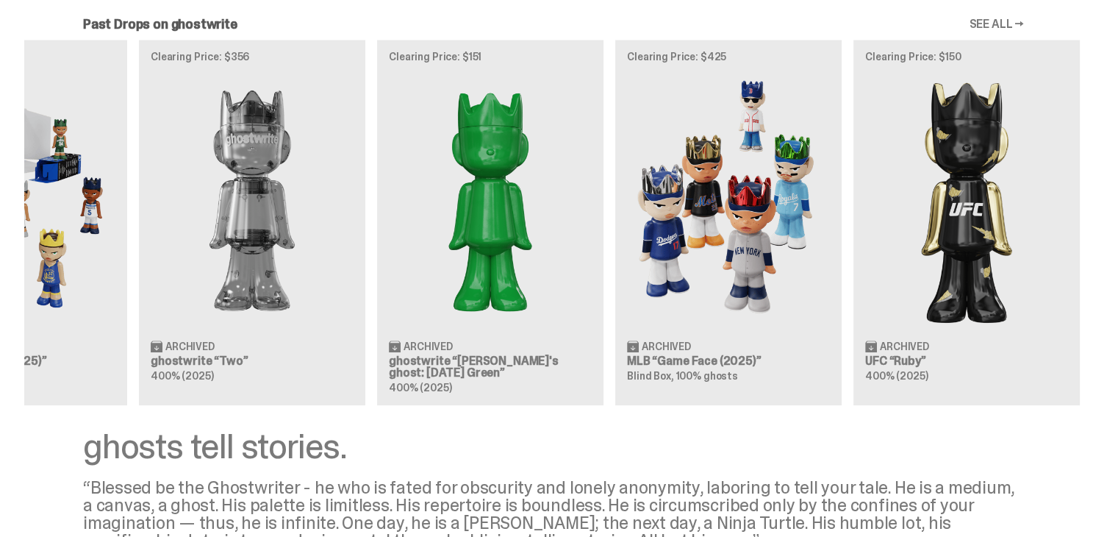
scroll to position [0, 0]
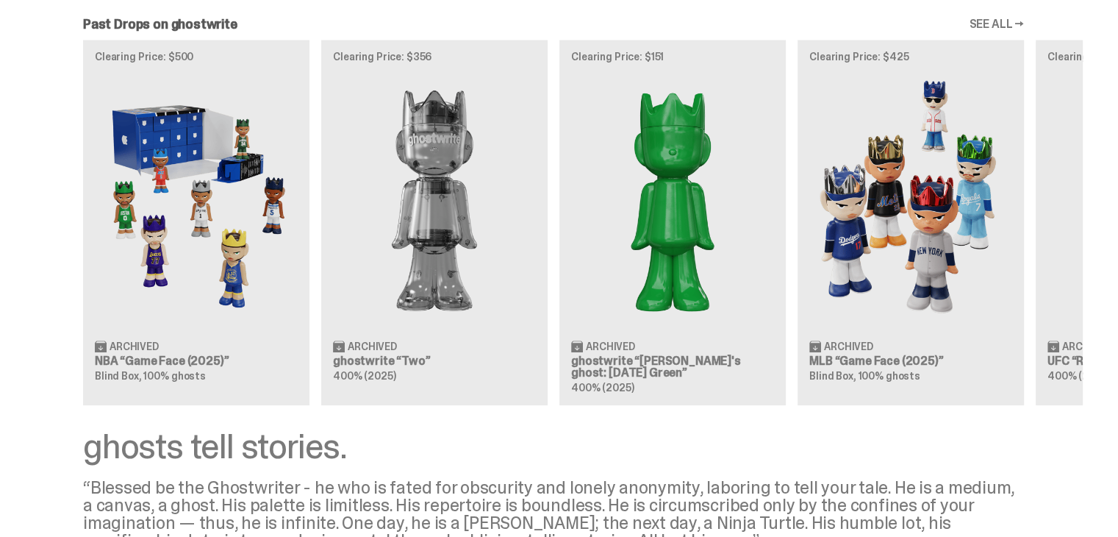
click at [841, 217] on div "Clearing Price: $500 Archived NBA “Game Face (2025)” Blind Box, 100% ghosts Cle…" at bounding box center [553, 222] width 1059 height 365
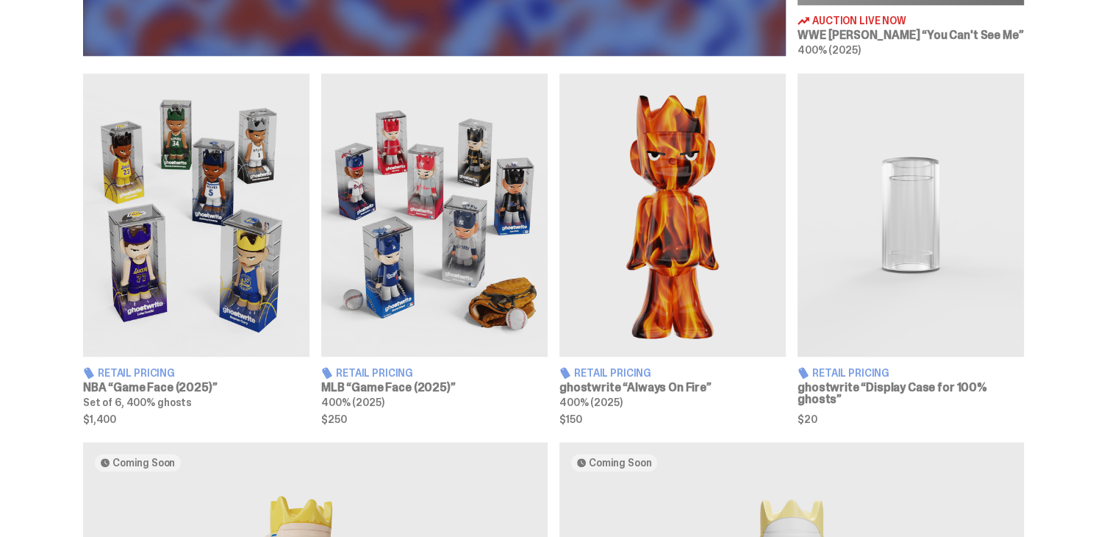
scroll to position [836, 0]
